Goal: Find specific page/section: Find specific page/section

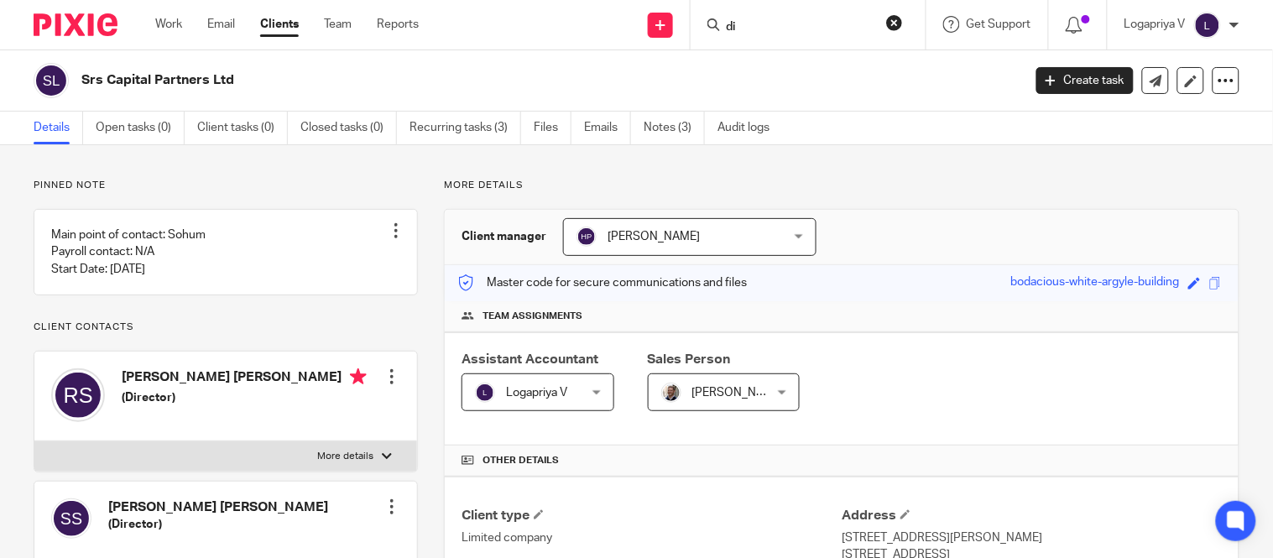
scroll to position [400, 0]
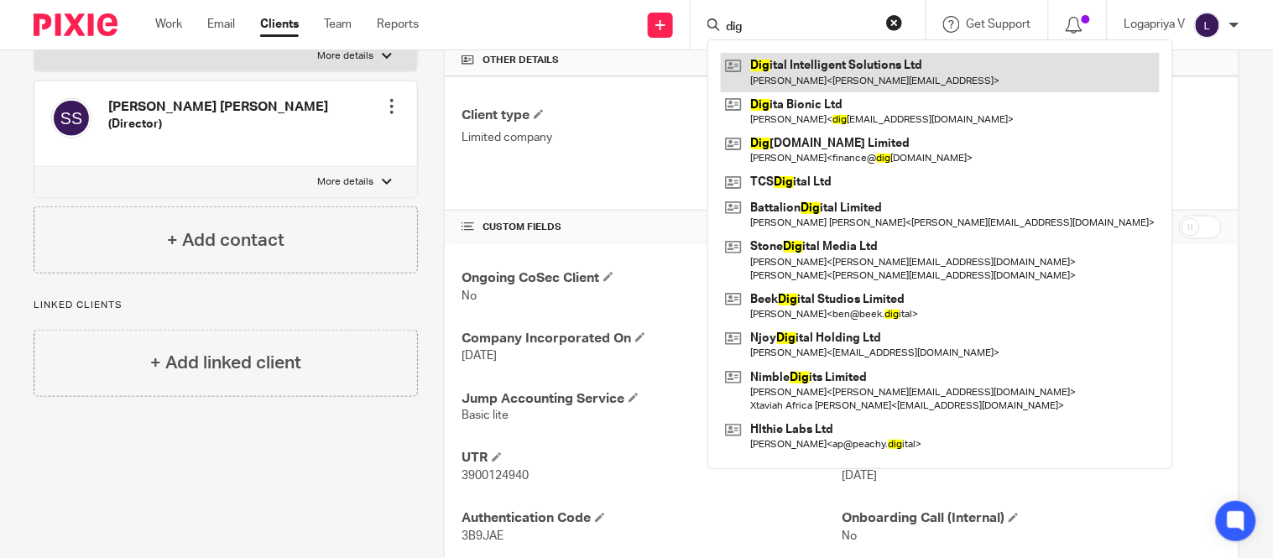
type input "dig"
click at [764, 76] on link at bounding box center [940, 72] width 439 height 39
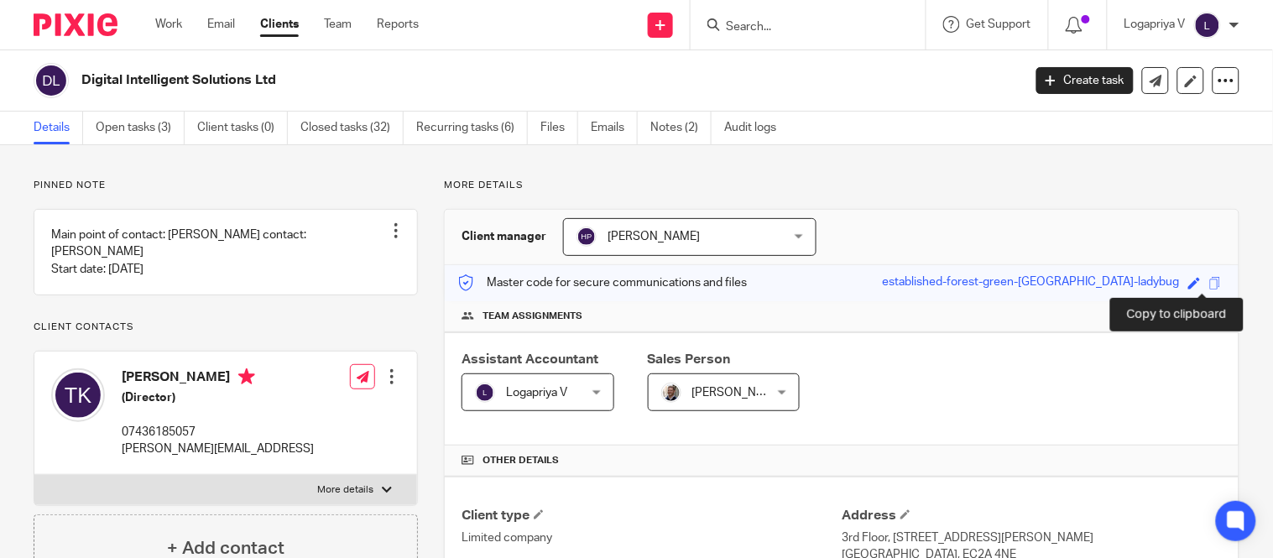
click at [1210, 282] on span at bounding box center [1216, 283] width 13 height 13
click at [724, 34] on input "Search" at bounding box center [799, 27] width 151 height 15
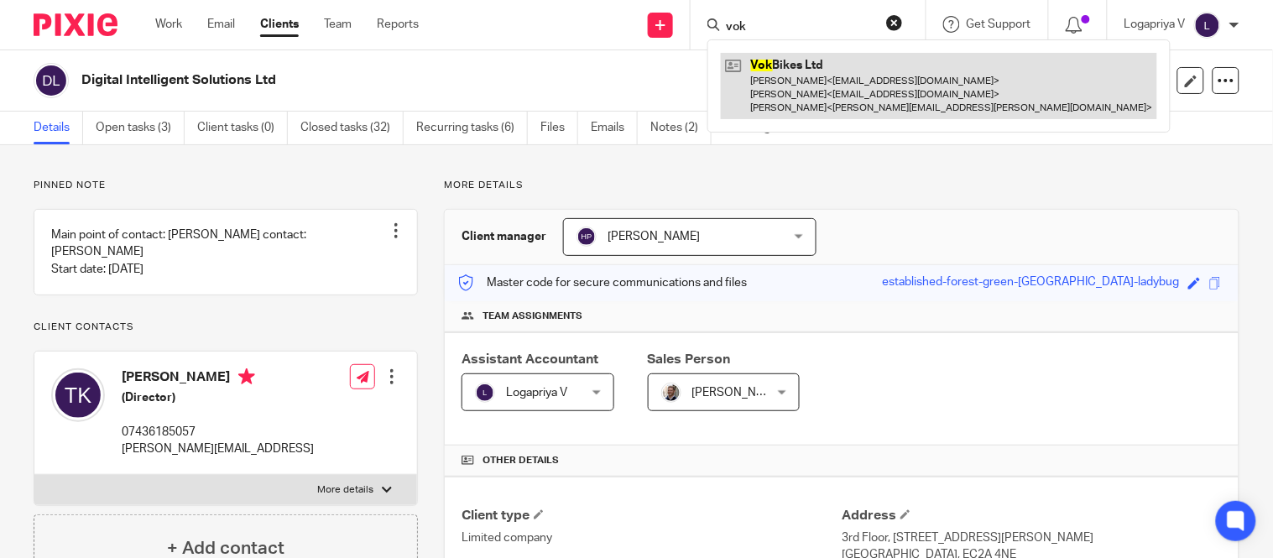
type input "vok"
click at [775, 77] on link at bounding box center [939, 86] width 436 height 66
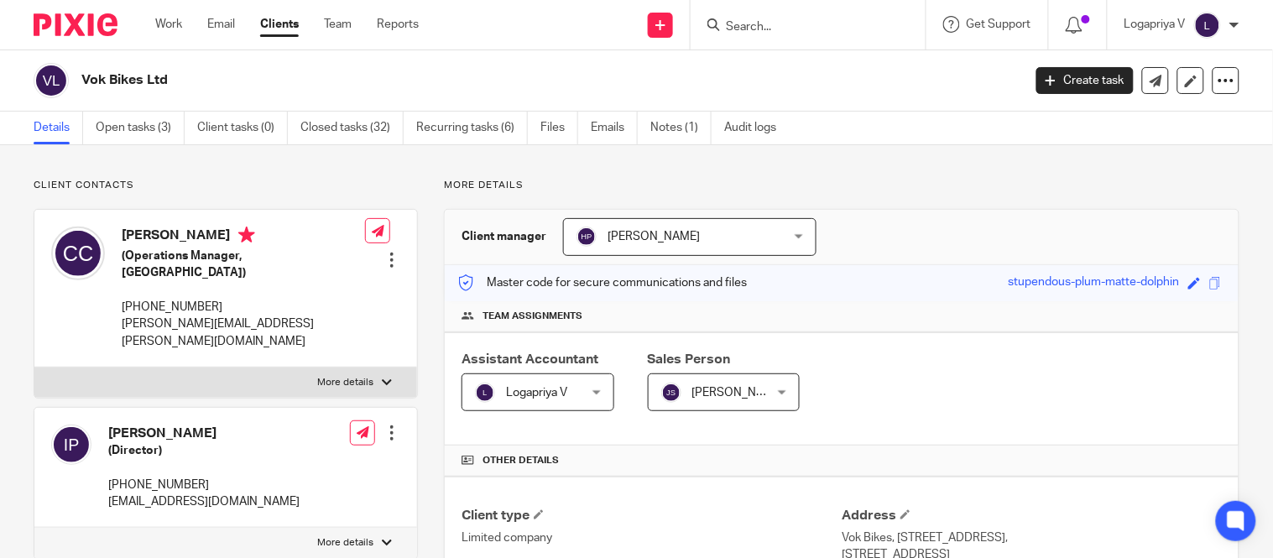
click at [757, 28] on input "Search" at bounding box center [799, 27] width 151 height 15
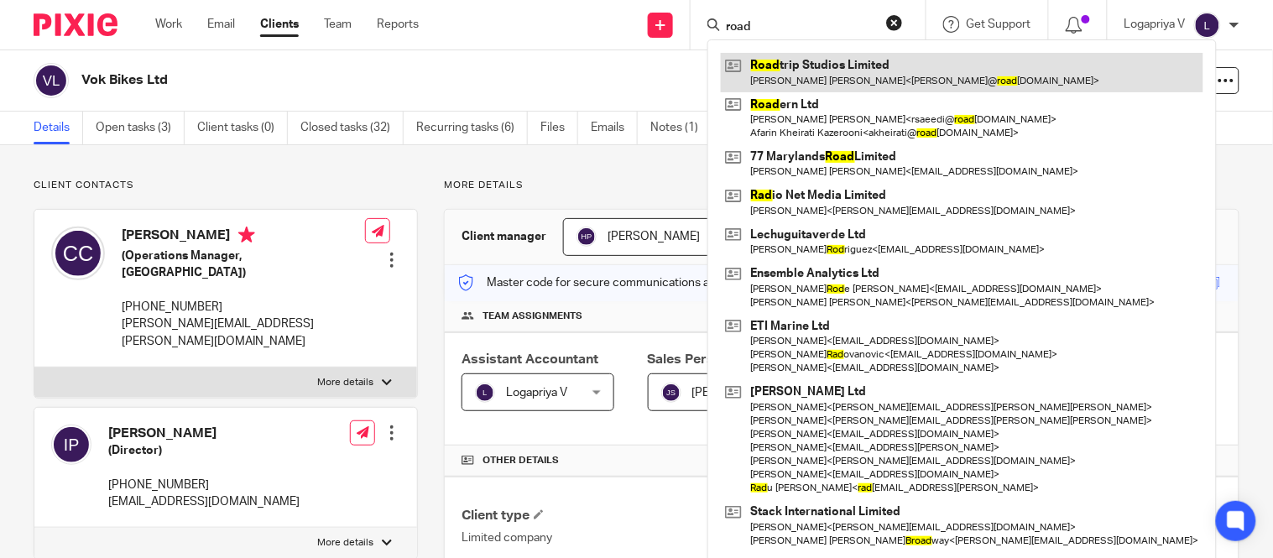
type input "road"
click at [781, 73] on link at bounding box center [962, 72] width 483 height 39
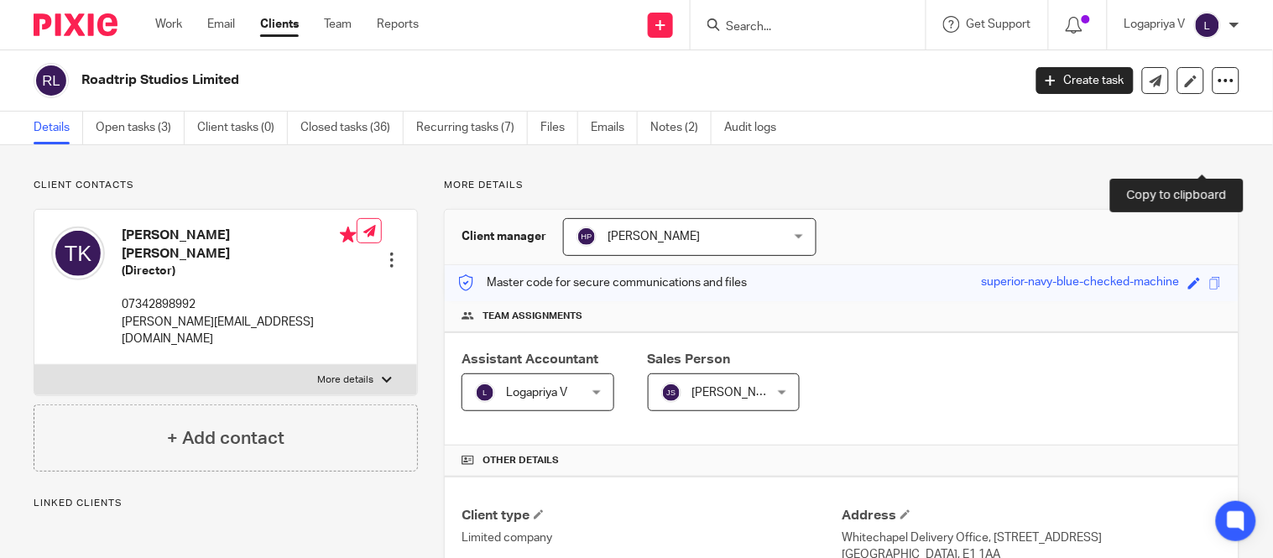
scroll to position [119, 0]
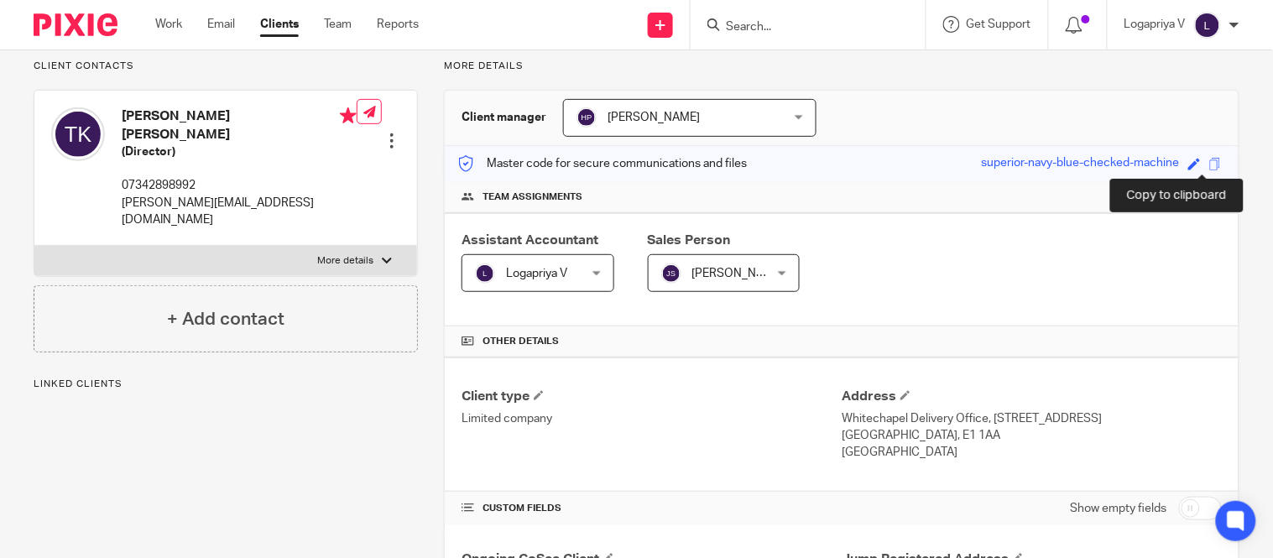
click at [1210, 165] on span at bounding box center [1216, 164] width 13 height 13
click at [1210, 161] on span at bounding box center [1216, 164] width 13 height 13
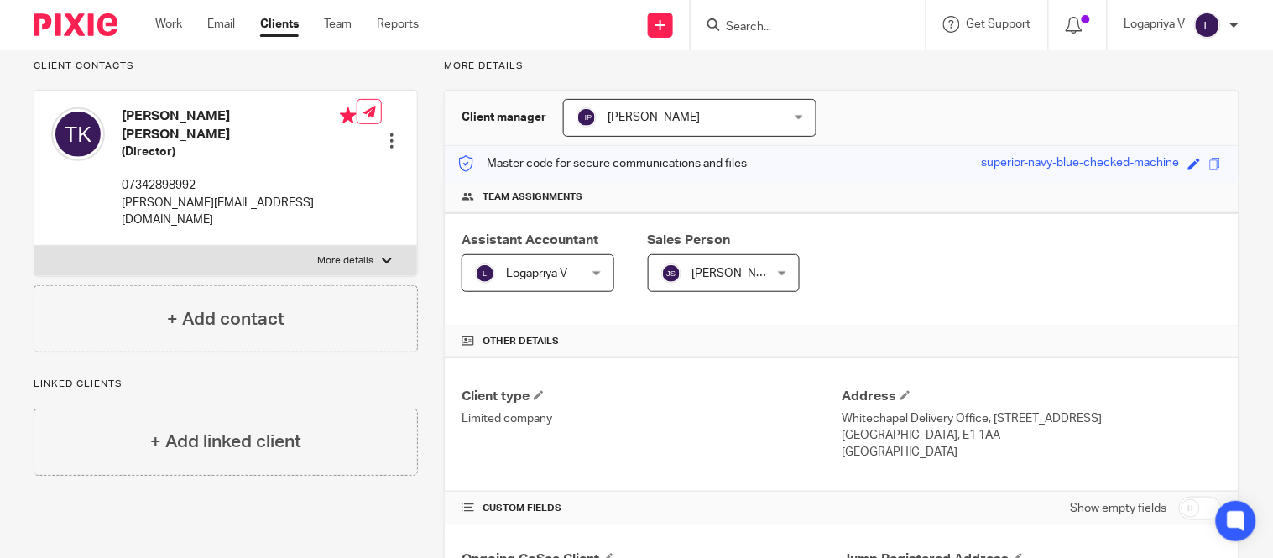
drag, startPoint x: 792, startPoint y: 36, endPoint x: 752, endPoint y: 28, distance: 41.2
click at [752, 28] on div at bounding box center [808, 25] width 235 height 50
click at [752, 28] on input "Search" at bounding box center [799, 27] width 151 height 15
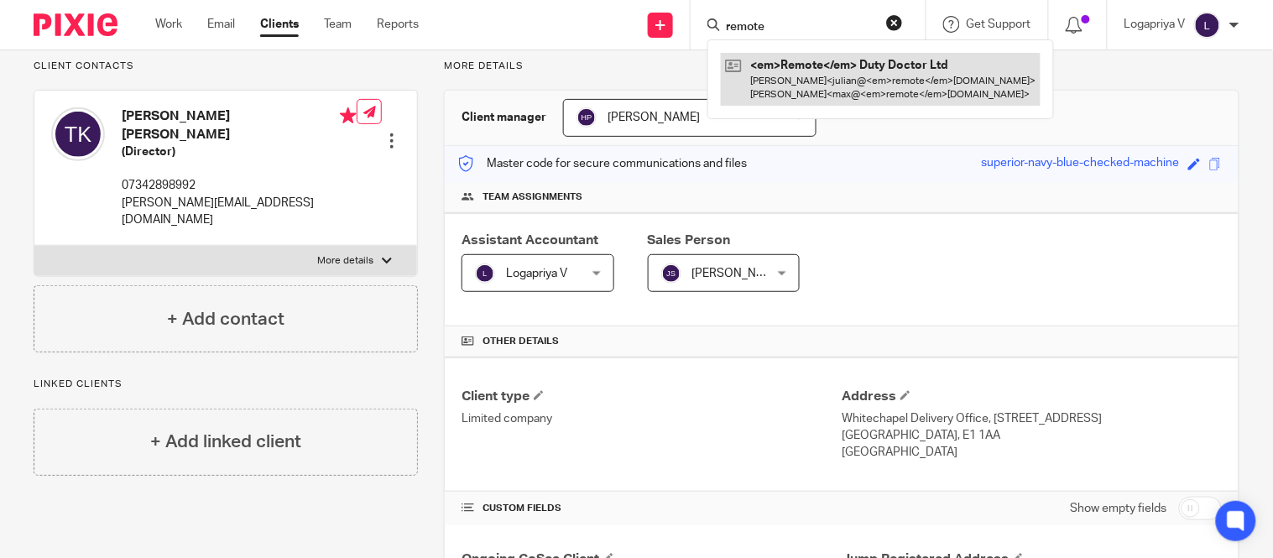
type input "remote"
click at [776, 87] on link at bounding box center [881, 79] width 320 height 52
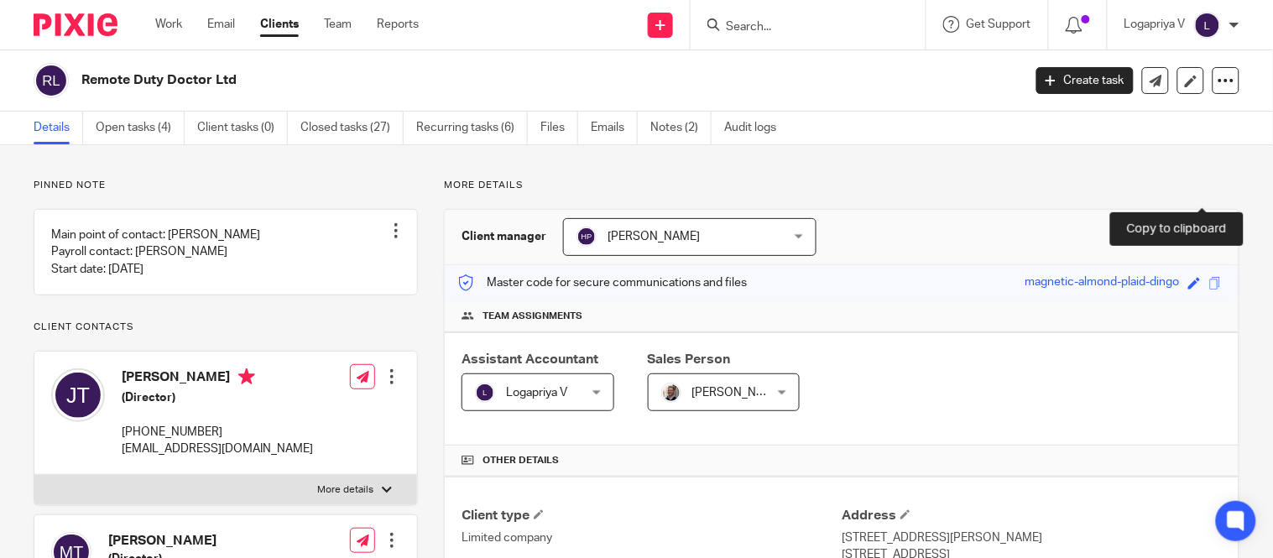
scroll to position [86, 0]
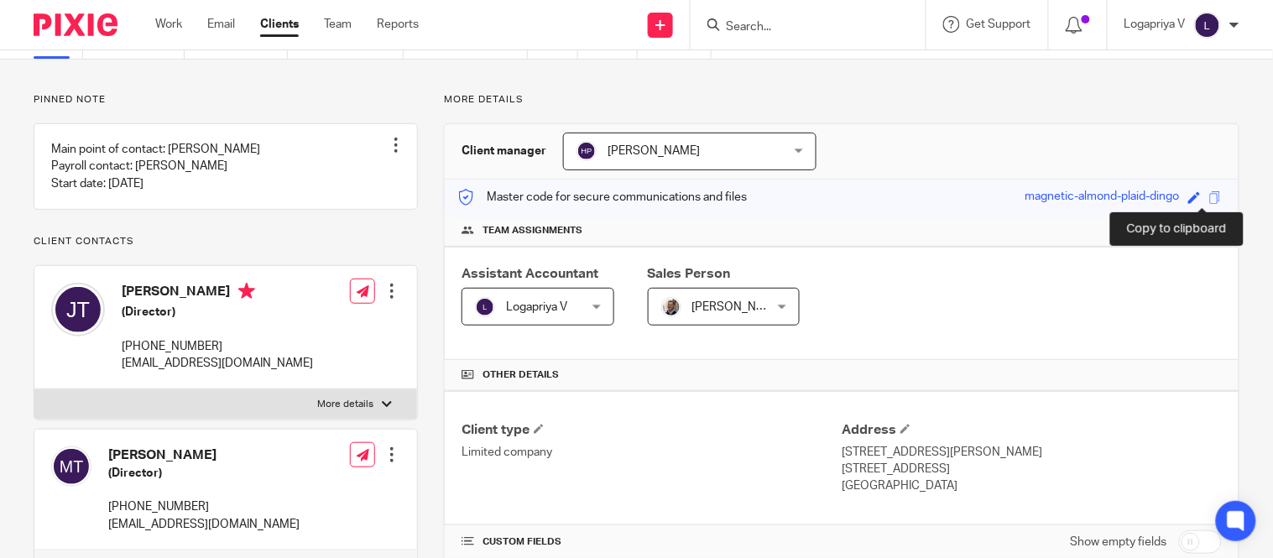
click at [1210, 201] on span at bounding box center [1216, 197] width 13 height 13
click at [742, 27] on input "Search" at bounding box center [799, 27] width 151 height 15
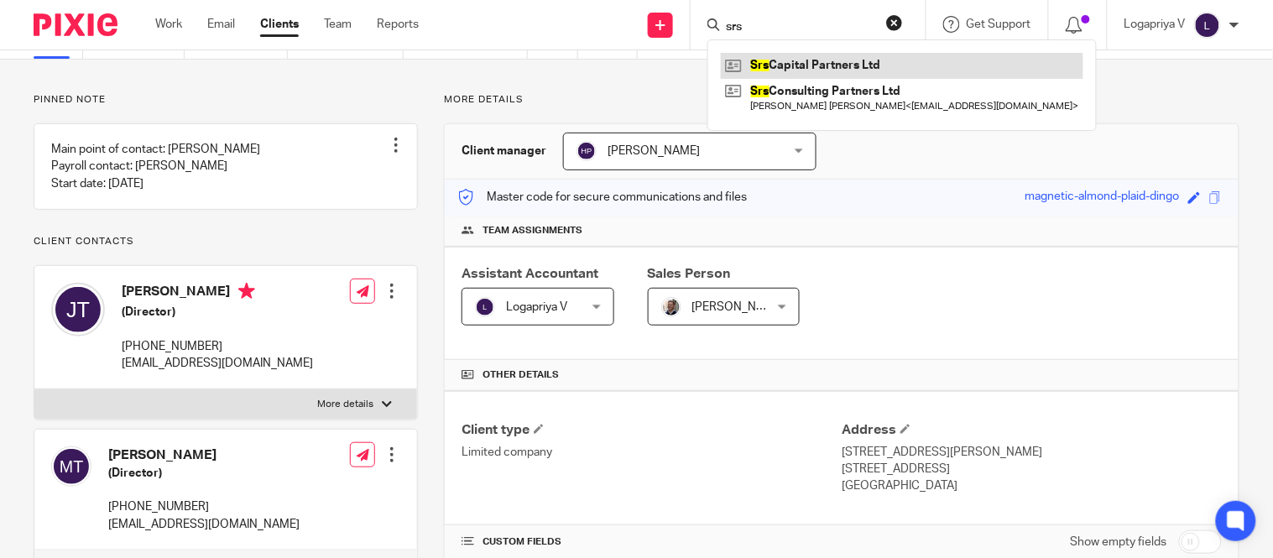
type input "srs"
click at [742, 60] on link at bounding box center [902, 65] width 363 height 25
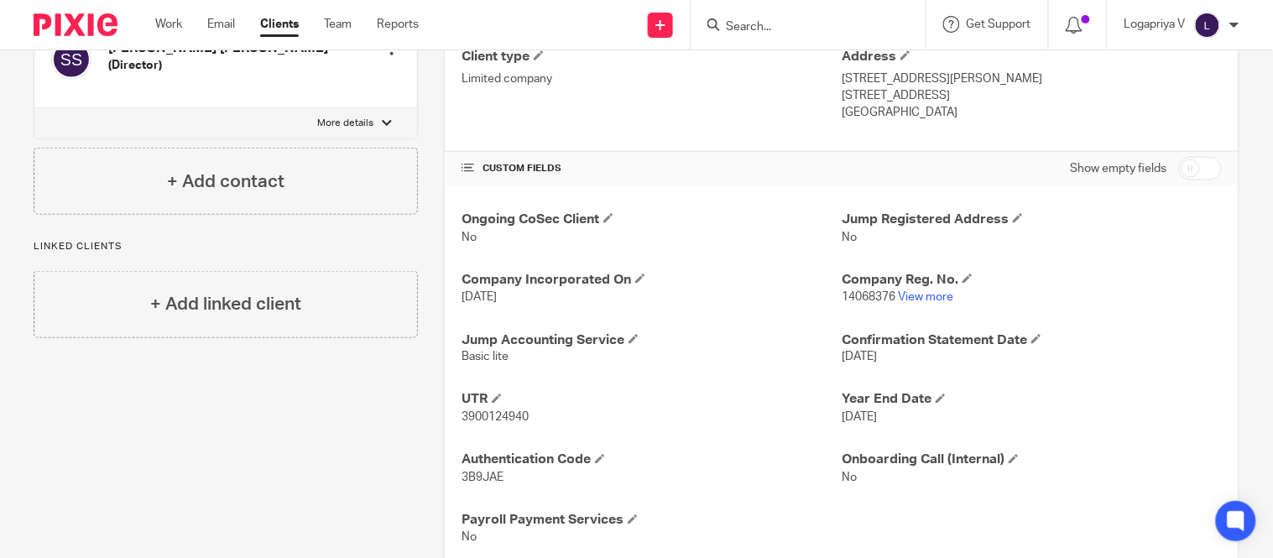
scroll to position [508, 0]
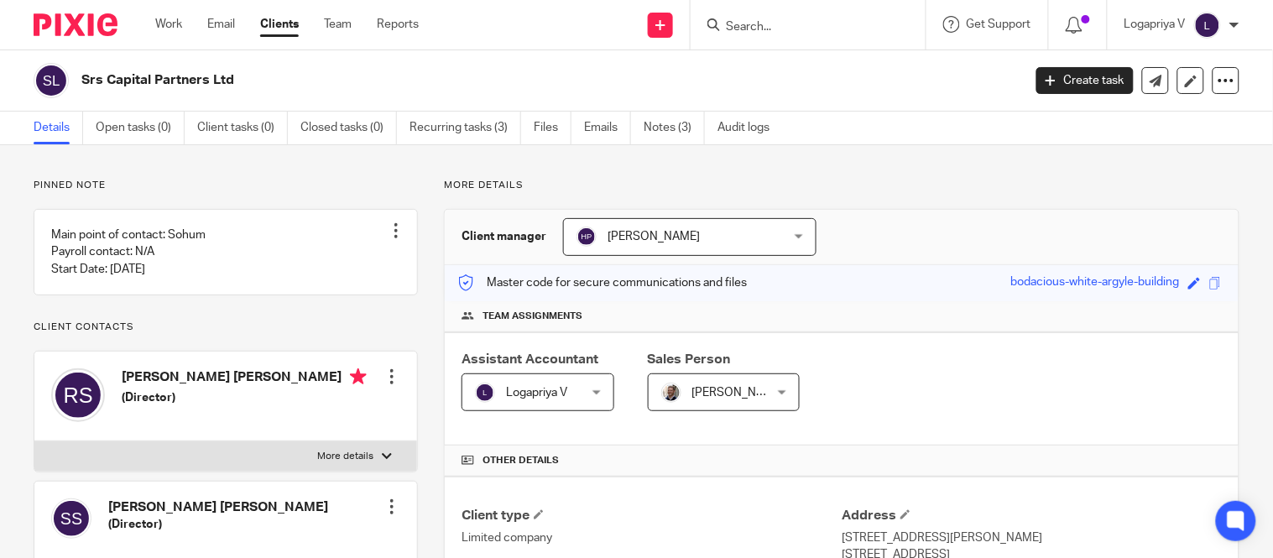
click at [766, 26] on input "Search" at bounding box center [799, 27] width 151 height 15
click at [745, 28] on input "Search" at bounding box center [799, 27] width 151 height 15
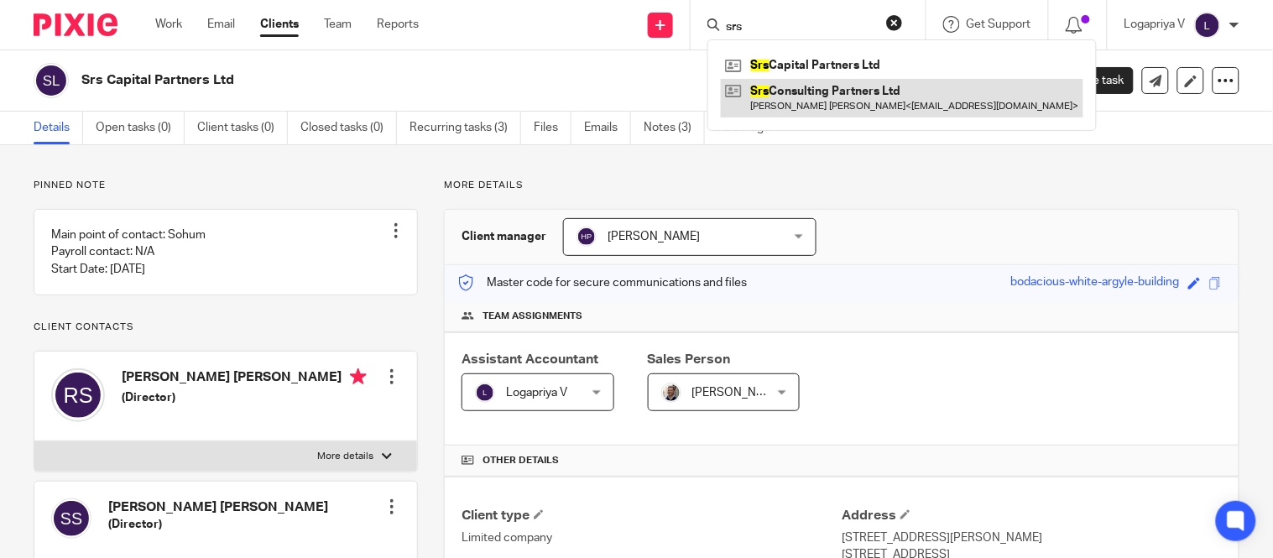
type input "srs"
click at [770, 87] on link at bounding box center [902, 98] width 363 height 39
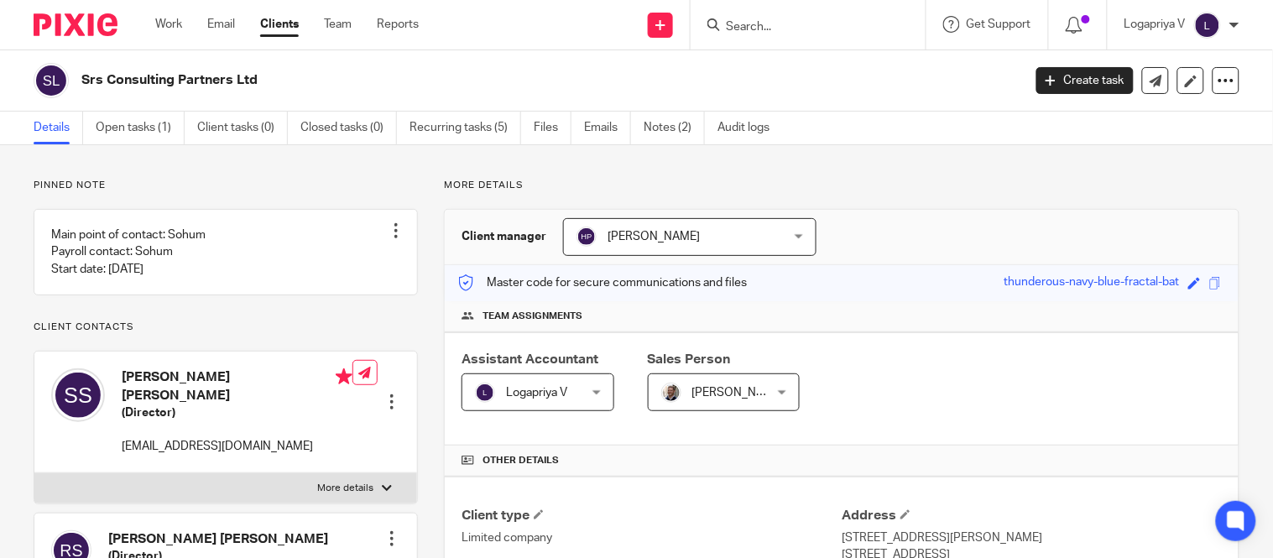
click at [760, 24] on input "Search" at bounding box center [799, 27] width 151 height 15
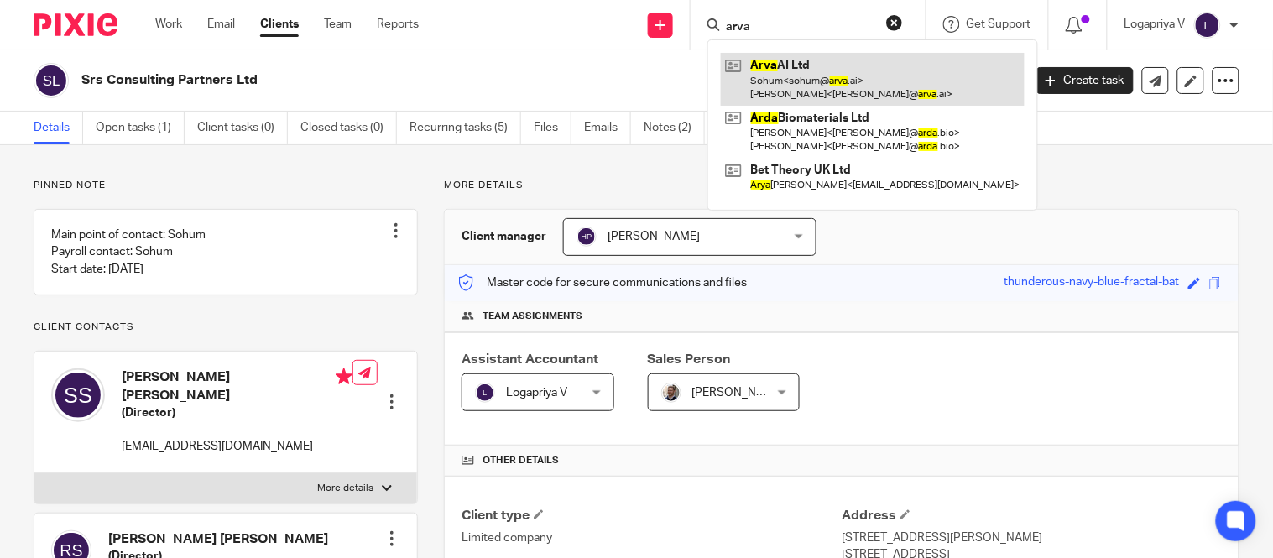
type input "arva"
click at [785, 78] on link at bounding box center [873, 79] width 304 height 52
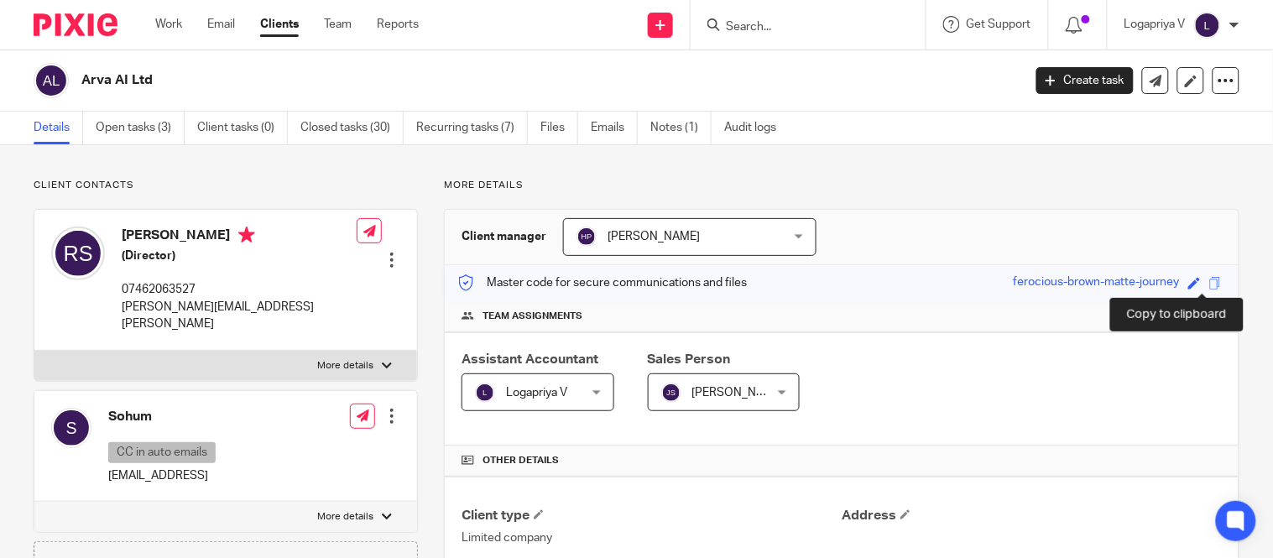
drag, startPoint x: 0, startPoint y: 0, endPoint x: 1197, endPoint y: 285, distance: 1230.5
click at [1210, 285] on span at bounding box center [1216, 283] width 13 height 13
click at [1210, 286] on span at bounding box center [1216, 283] width 13 height 13
click at [760, 15] on form at bounding box center [813, 24] width 179 height 21
click at [748, 25] on input "Search" at bounding box center [799, 27] width 151 height 15
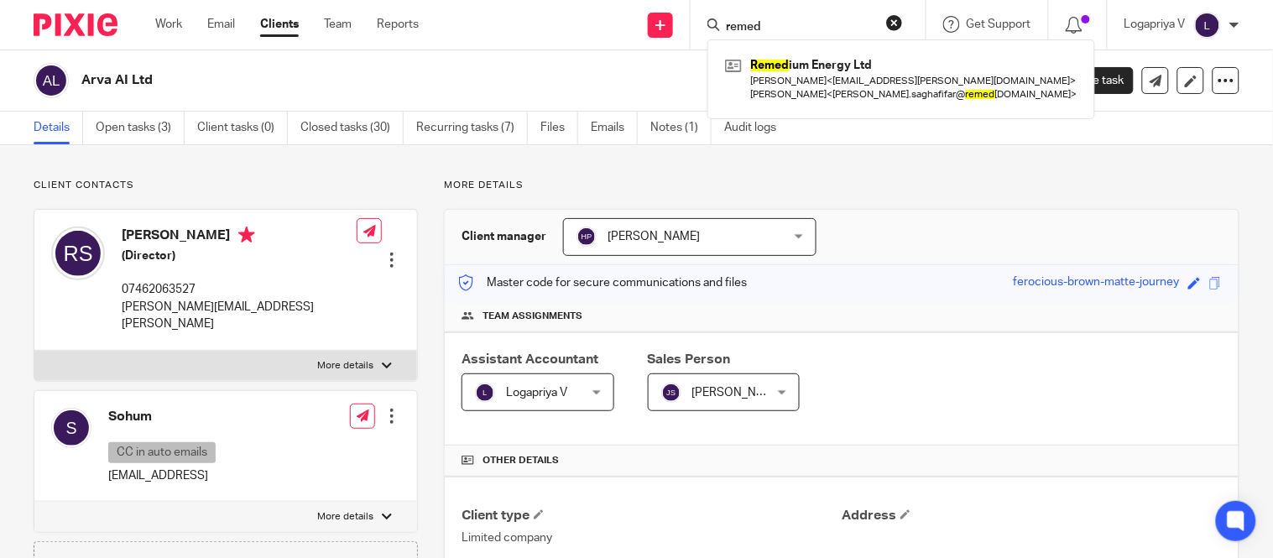
type input "remed"
click at [781, 50] on div "Remed ium Energy Ltd [PERSON_NAME] < [EMAIL_ADDRESS][PERSON_NAME][DOMAIN_NAME] …" at bounding box center [902, 78] width 388 height 79
click at [781, 112] on div "Remed ium Energy Ltd [PERSON_NAME] < [EMAIL_ADDRESS][PERSON_NAME][DOMAIN_NAME] …" at bounding box center [902, 78] width 388 height 79
click at [775, 118] on div "Remed ium Energy Ltd [PERSON_NAME] < [EMAIL_ADDRESS][PERSON_NAME][DOMAIN_NAME] …" at bounding box center [902, 78] width 388 height 79
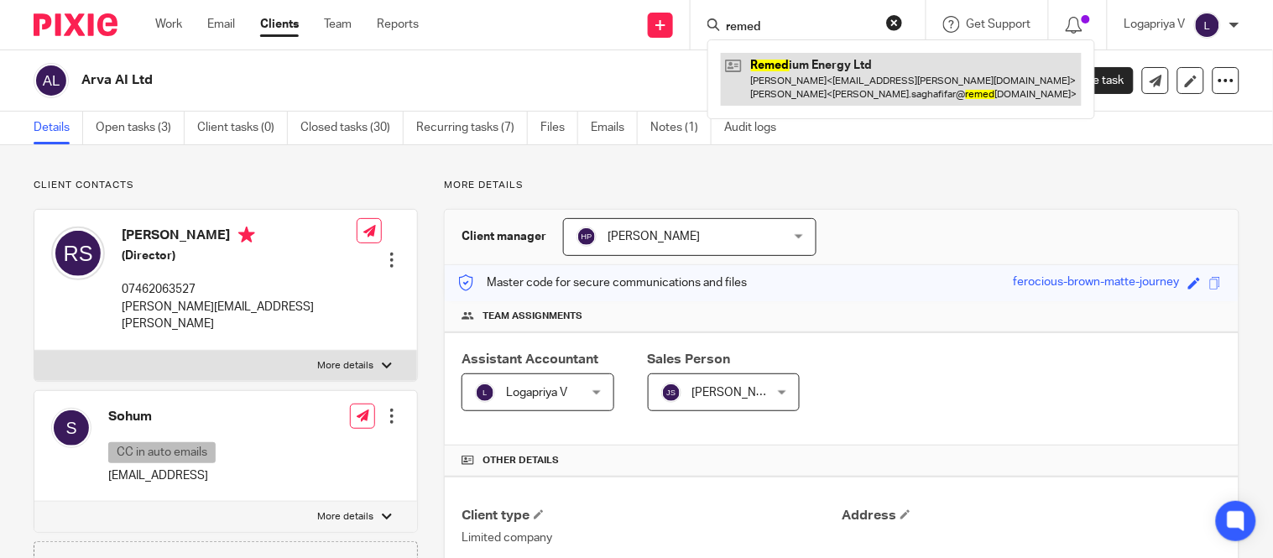
click at [794, 82] on link at bounding box center [901, 79] width 361 height 52
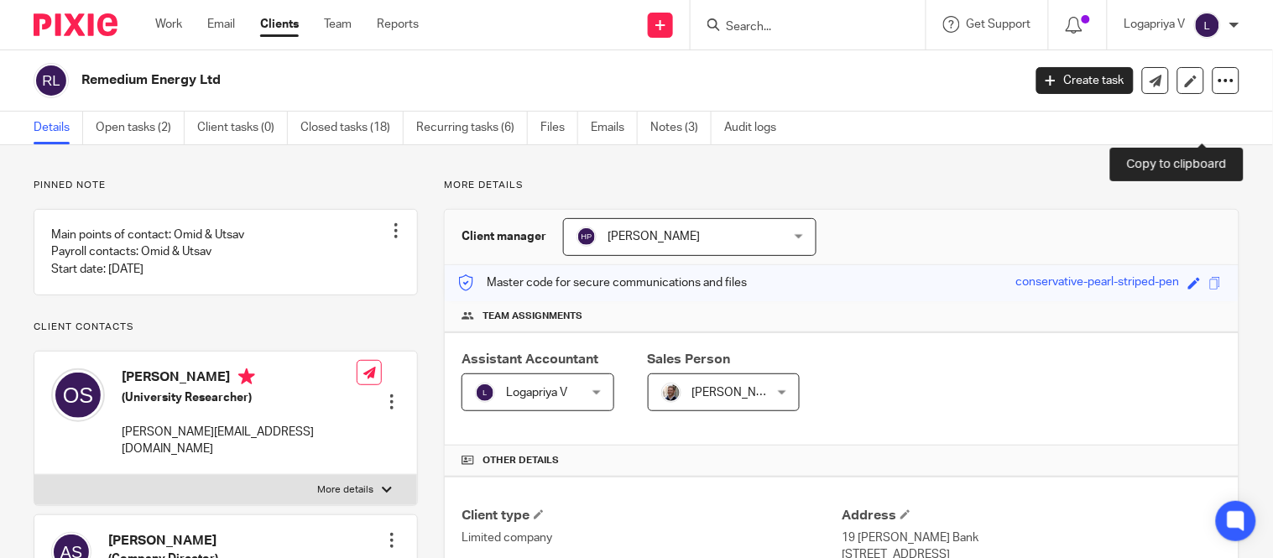
click at [1210, 277] on span at bounding box center [1216, 283] width 13 height 13
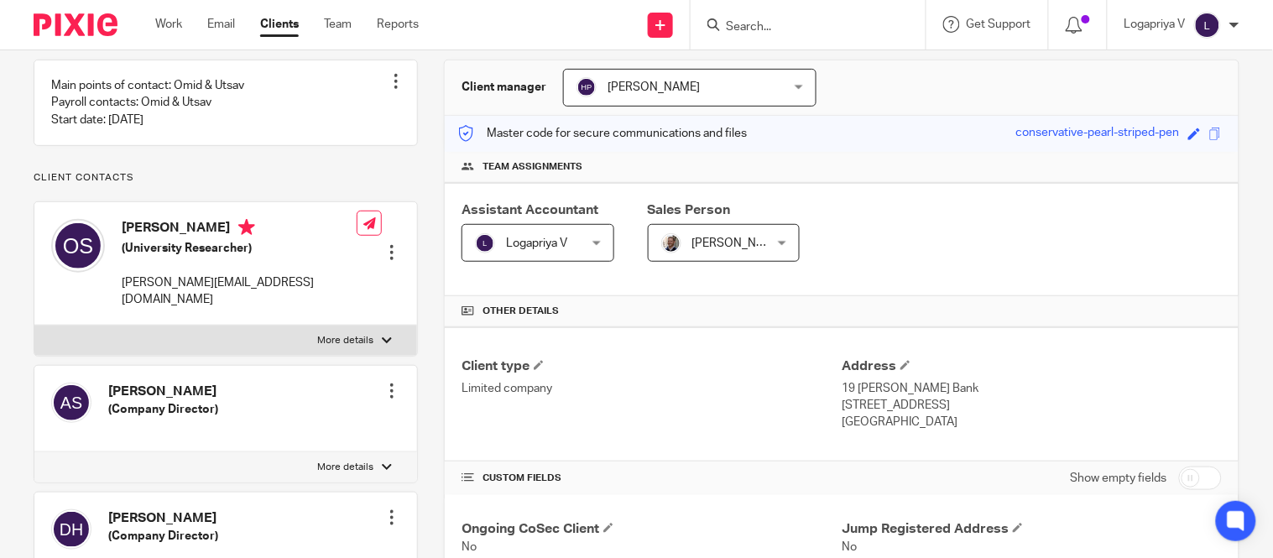
click at [752, 30] on input "Search" at bounding box center [799, 27] width 151 height 15
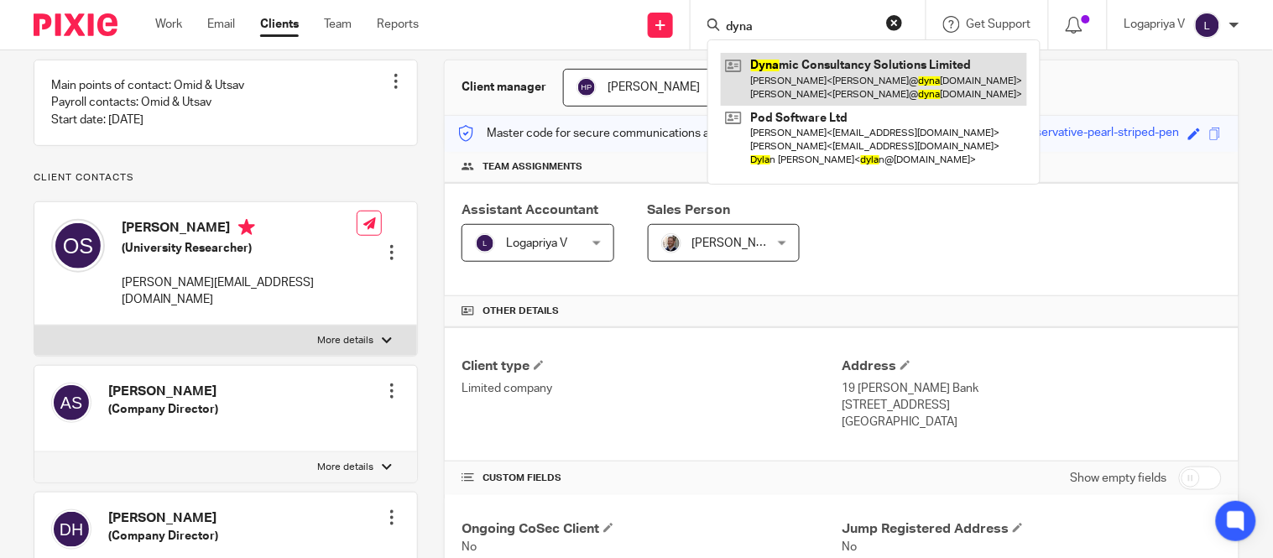
type input "dyna"
click at [800, 56] on link at bounding box center [874, 79] width 306 height 52
